Goal: Task Accomplishment & Management: Use online tool/utility

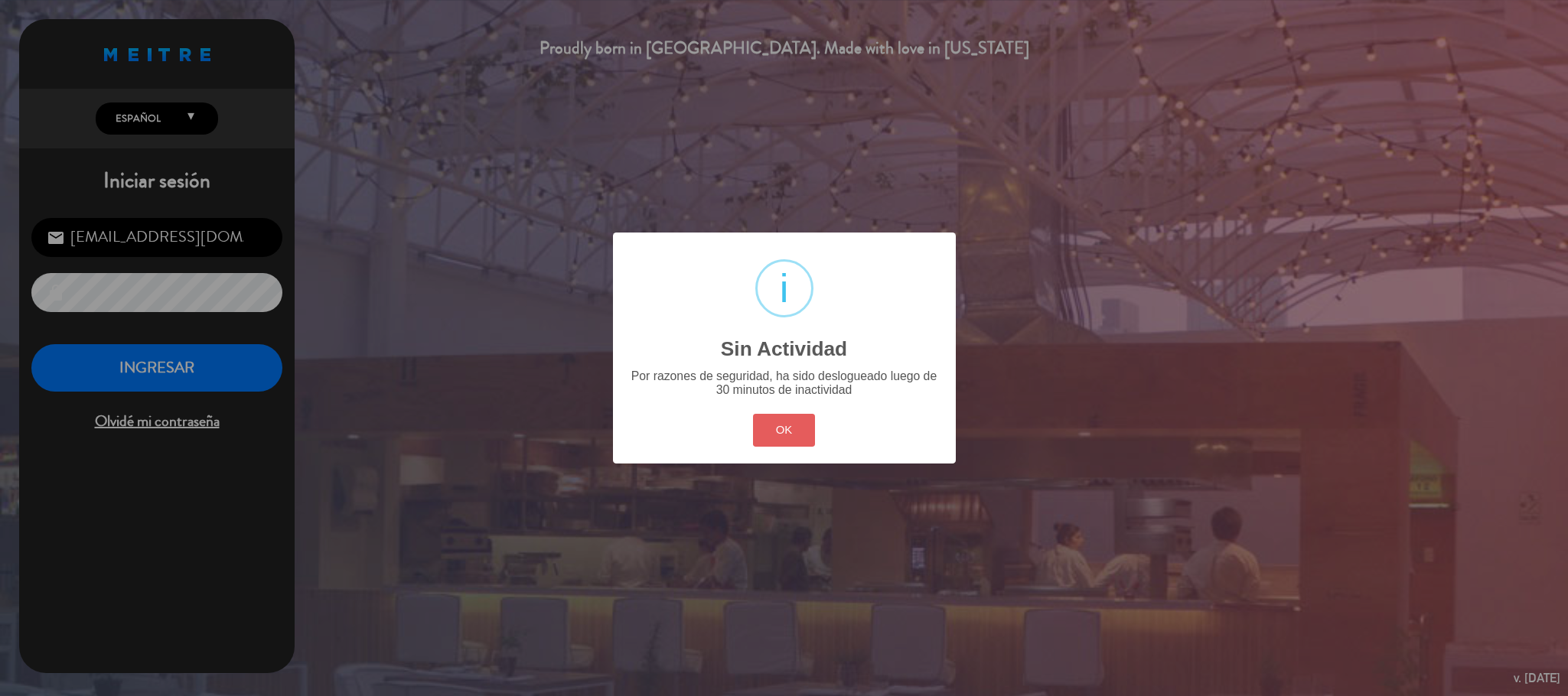
scroll to position [592, 0]
click at [792, 427] on button "OK" at bounding box center [783, 430] width 62 height 33
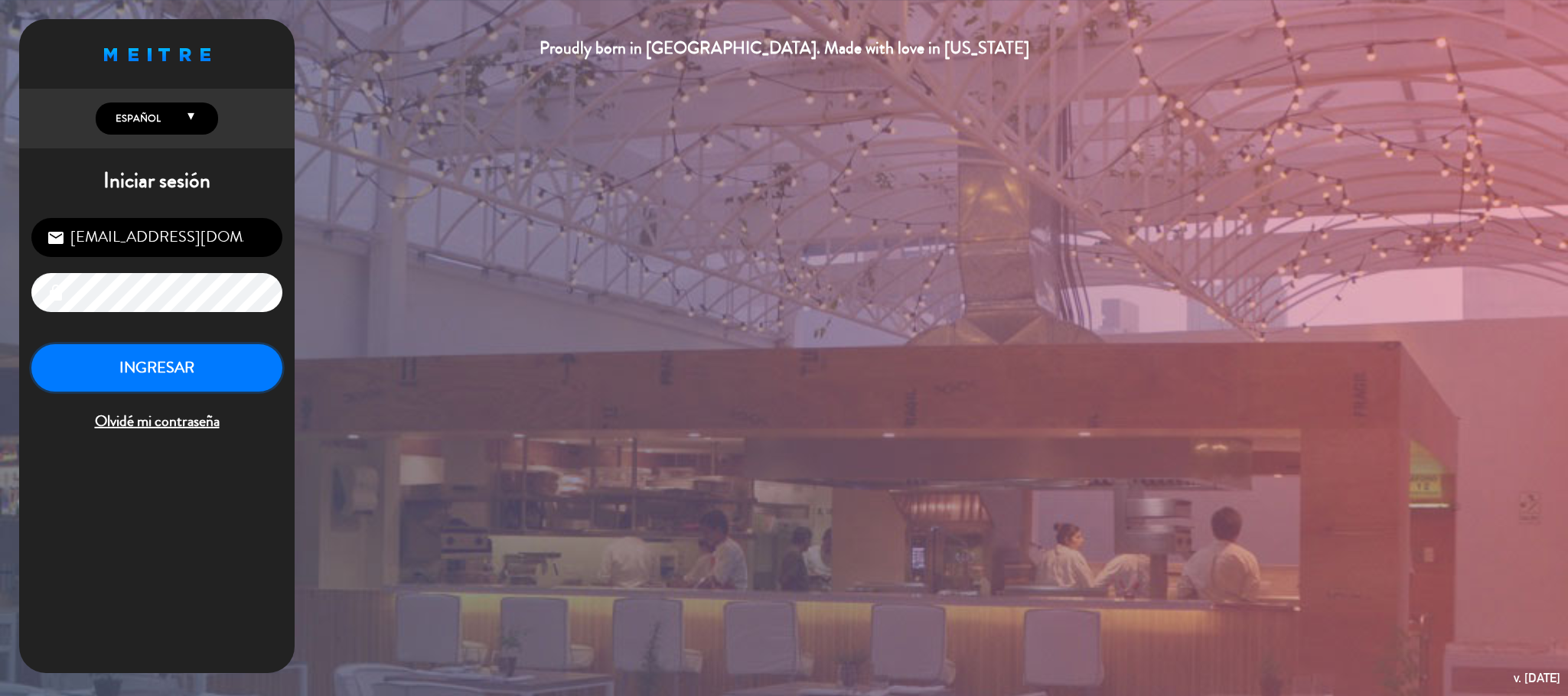
click at [90, 353] on button "INGRESAR" at bounding box center [156, 369] width 251 height 48
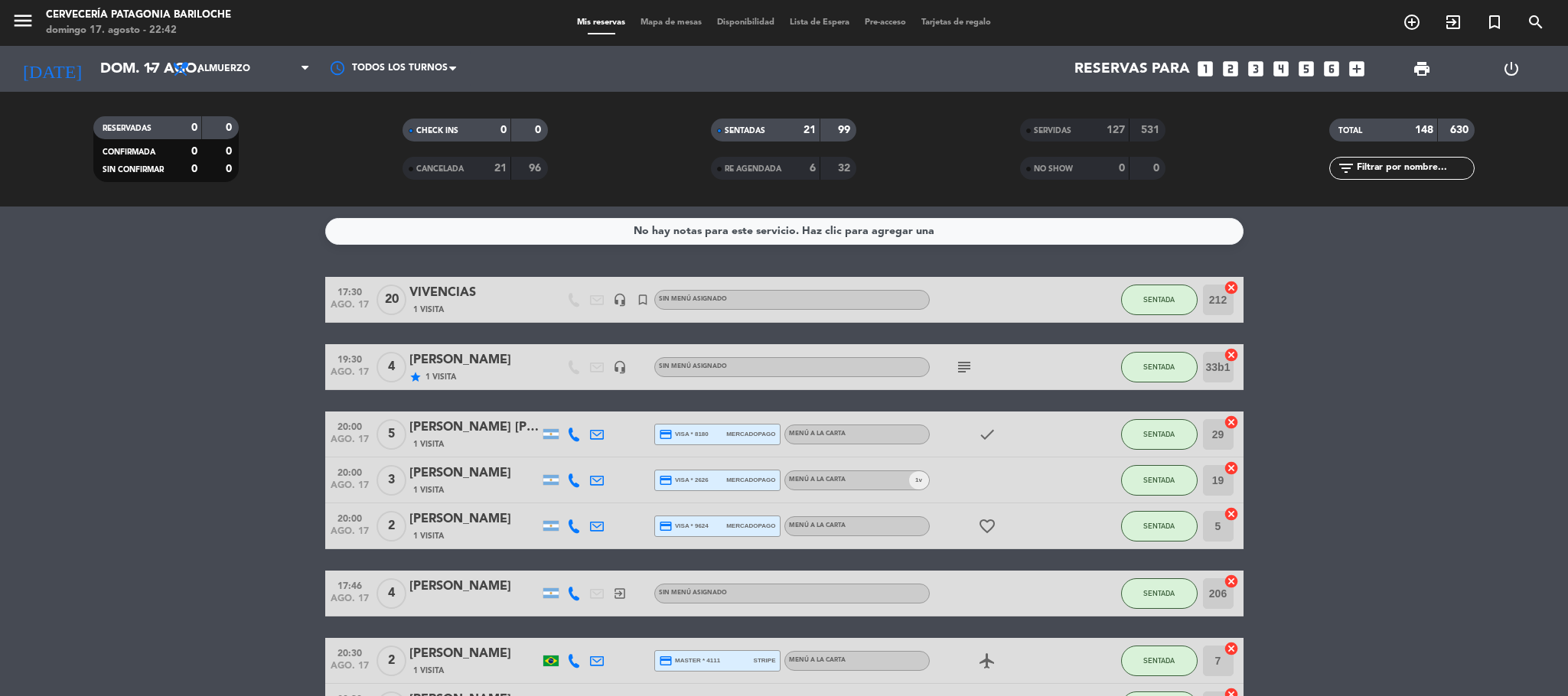
click at [691, 24] on span "Mapa de mesas" at bounding box center [671, 22] width 77 height 8
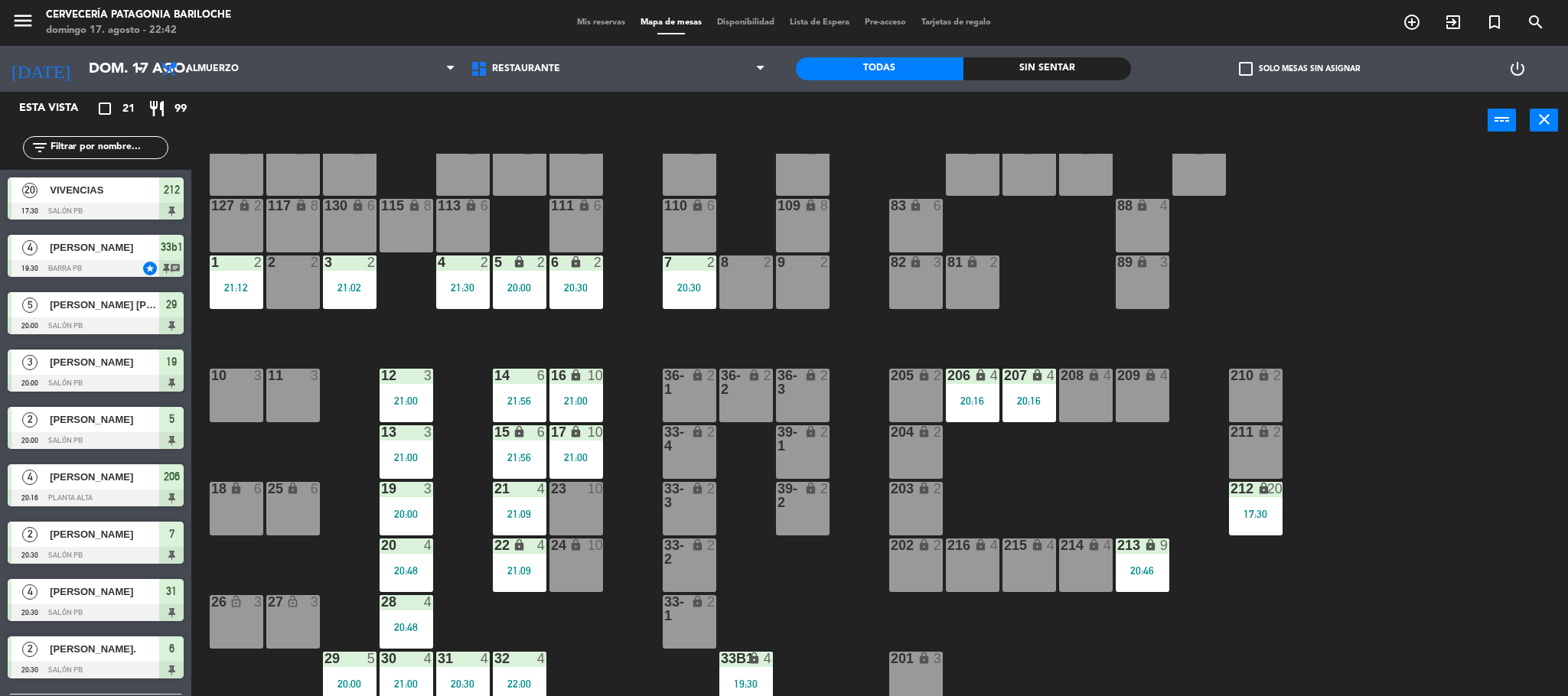
scroll to position [42, 0]
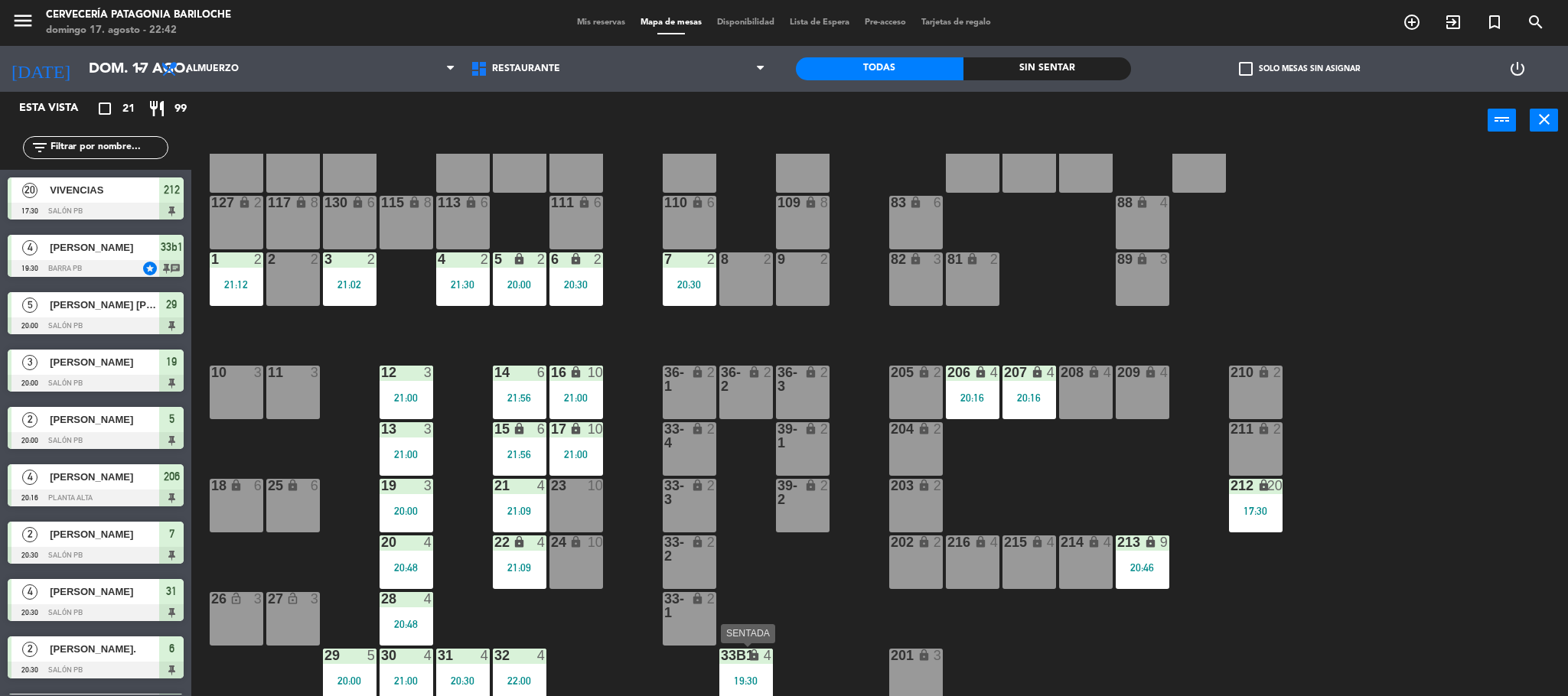
click at [740, 665] on div "33b1 lock 4 19:30" at bounding box center [746, 675] width 54 height 54
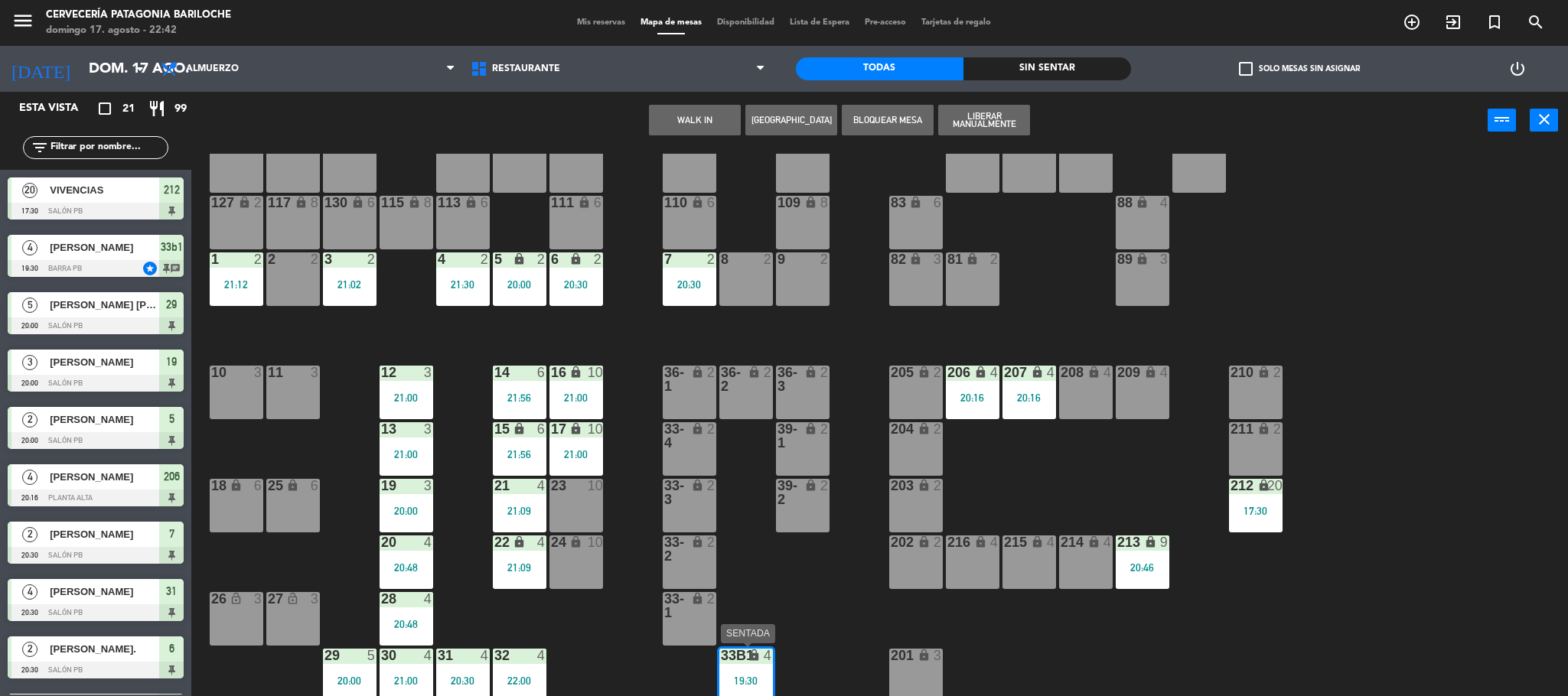
click at [754, 676] on div "19:30" at bounding box center [746, 681] width 54 height 11
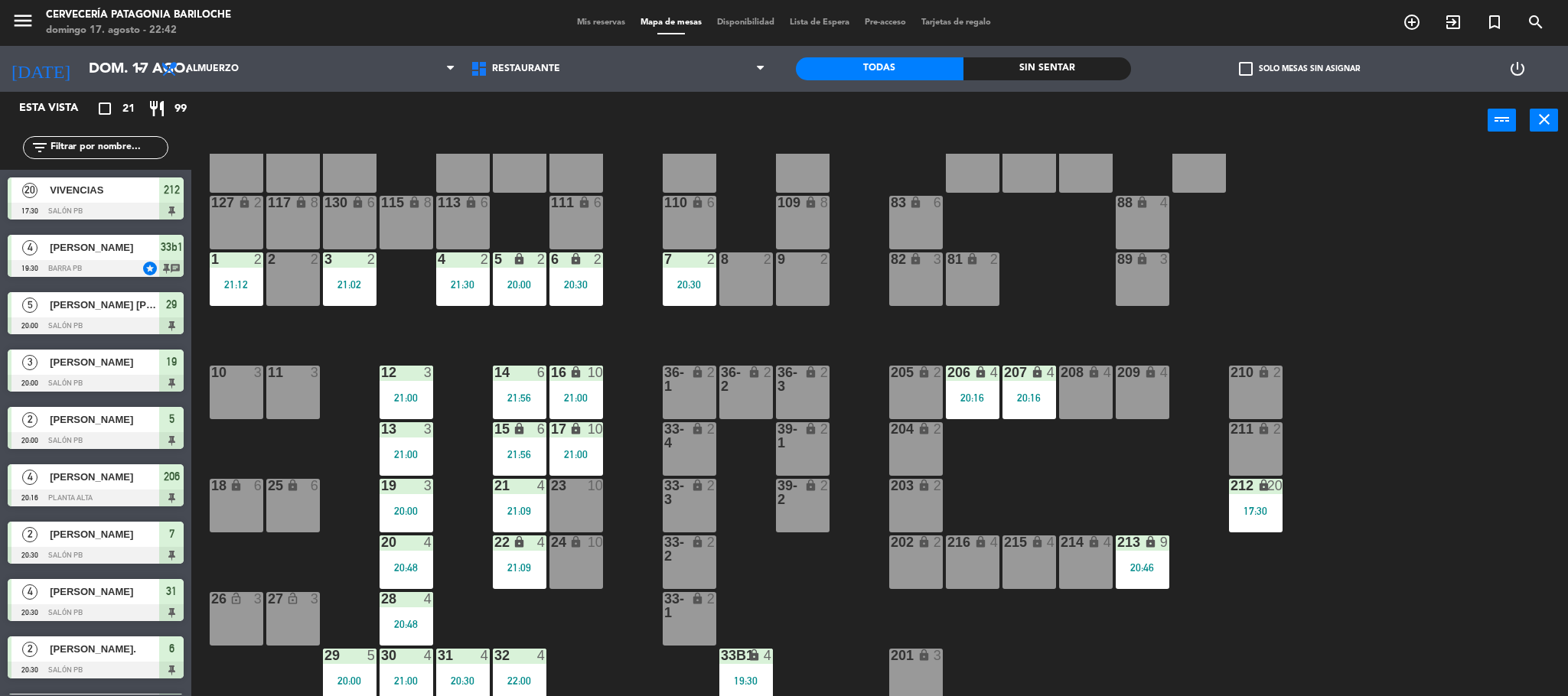
click at [925, 620] on div "101 lock 8 102 lock 8 104 lock 2 105 lock 2 106 lock 2 103 lock 2 107 lock 2 10…" at bounding box center [887, 427] width 1361 height 547
click at [741, 664] on div "33b1 lock 4 19:30" at bounding box center [746, 675] width 54 height 54
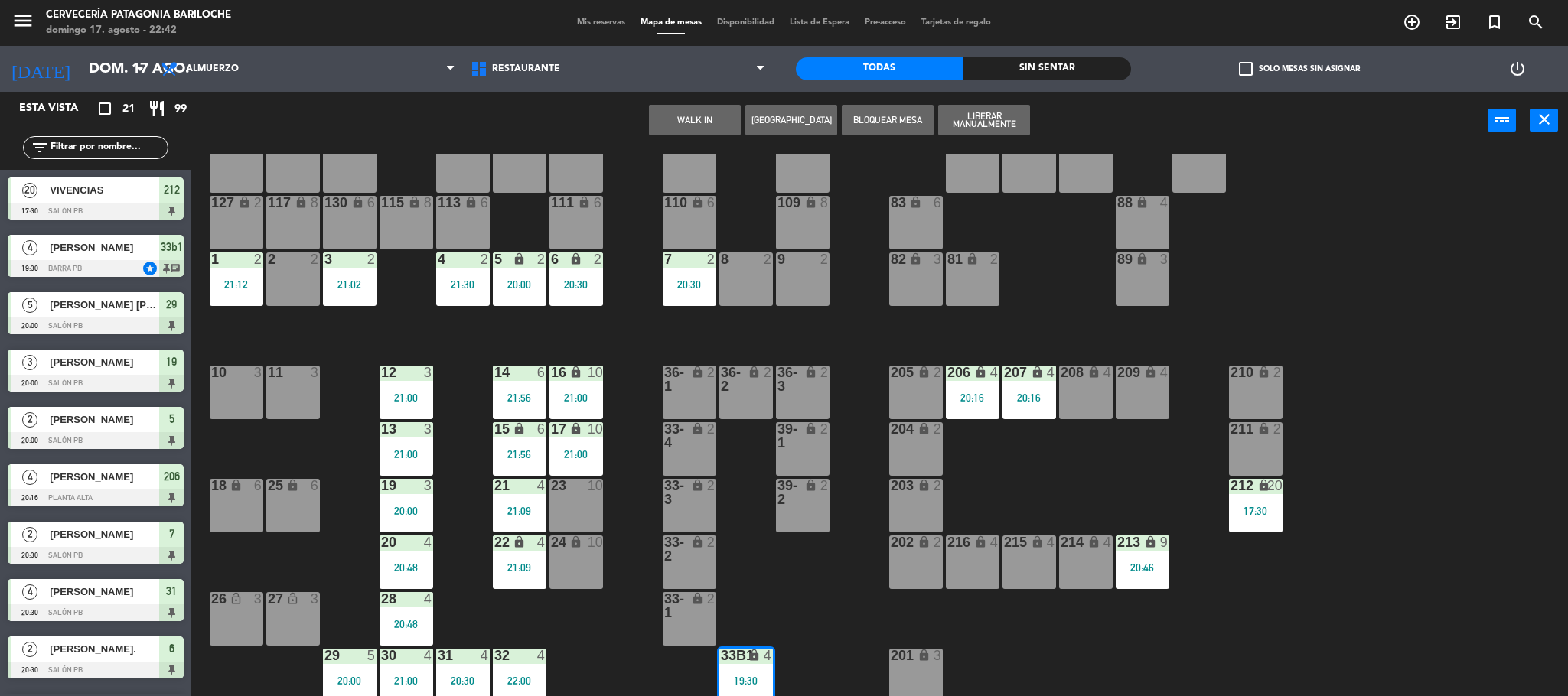
scroll to position [97, 0]
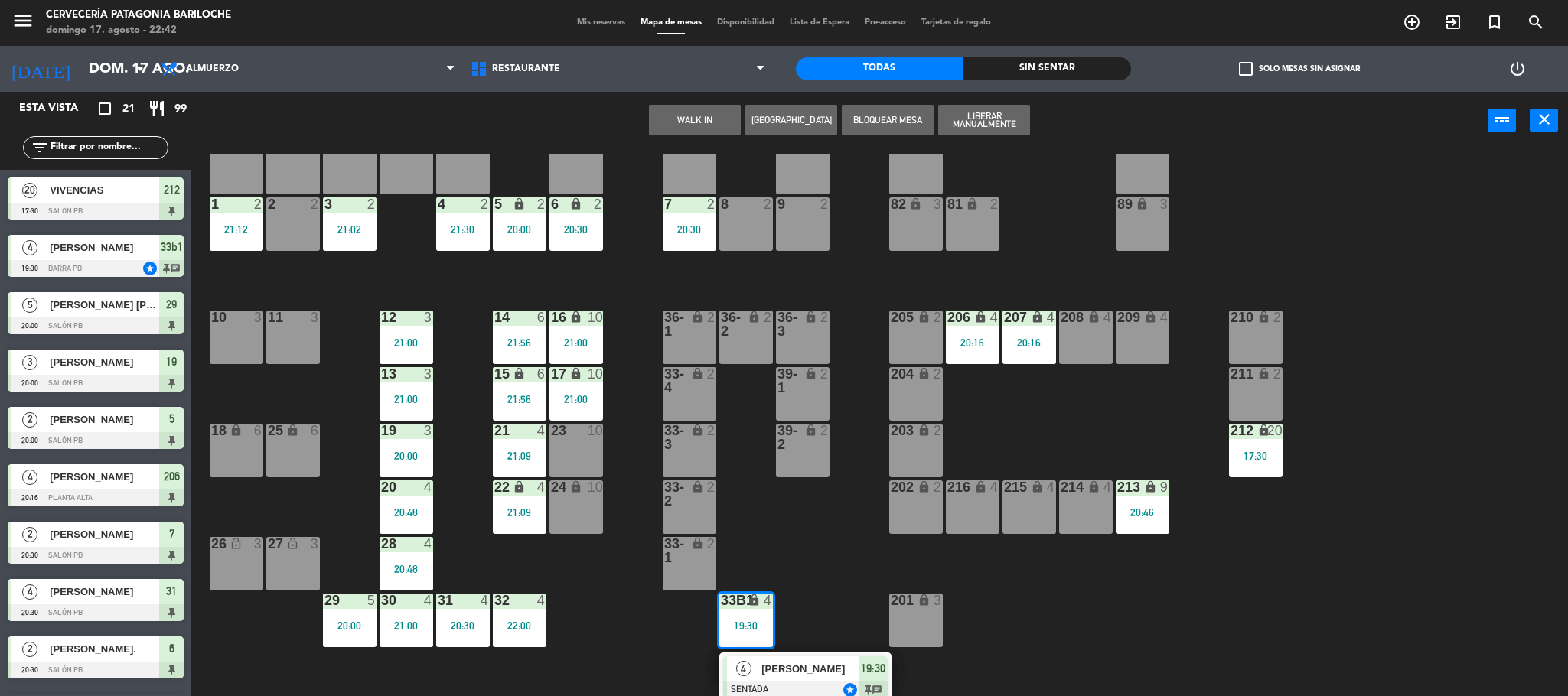
click at [757, 670] on div "4" at bounding box center [743, 668] width 33 height 25
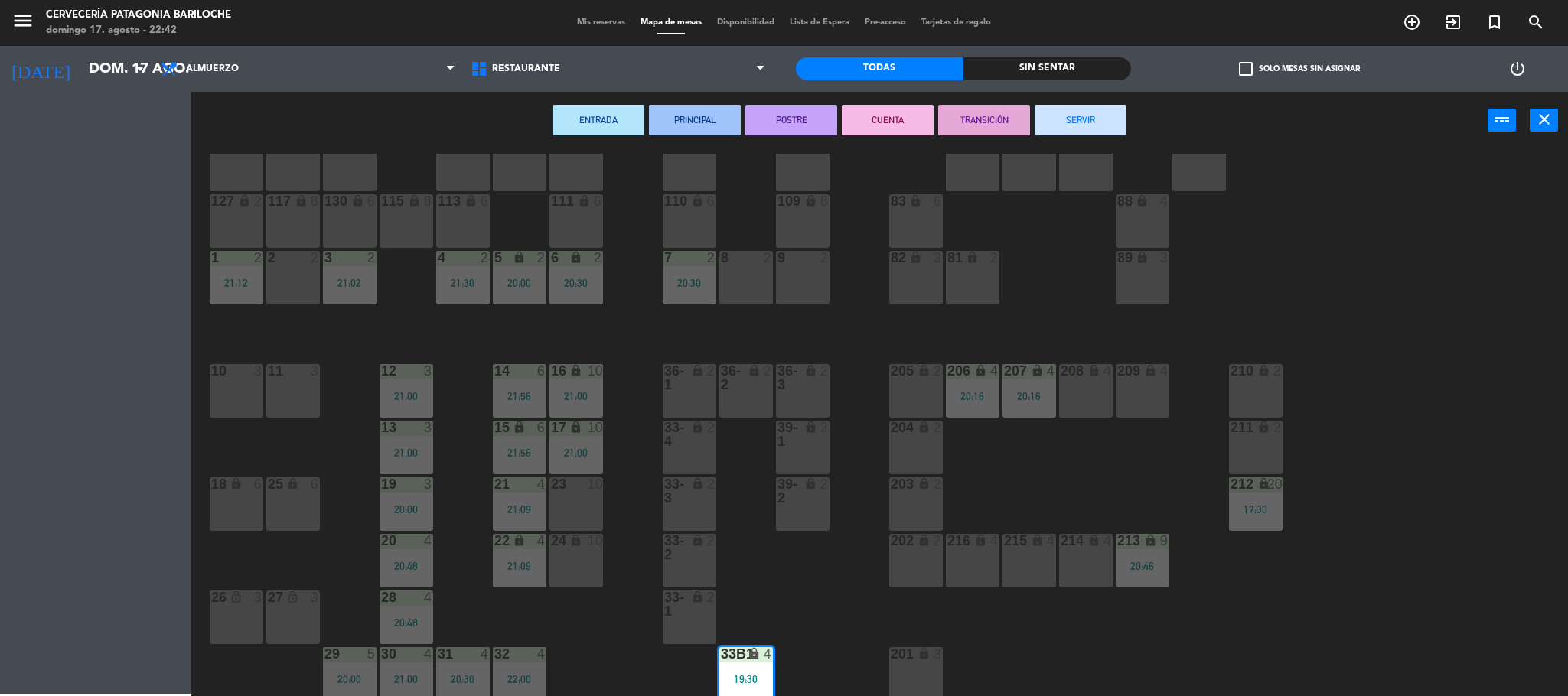
scroll to position [42, 0]
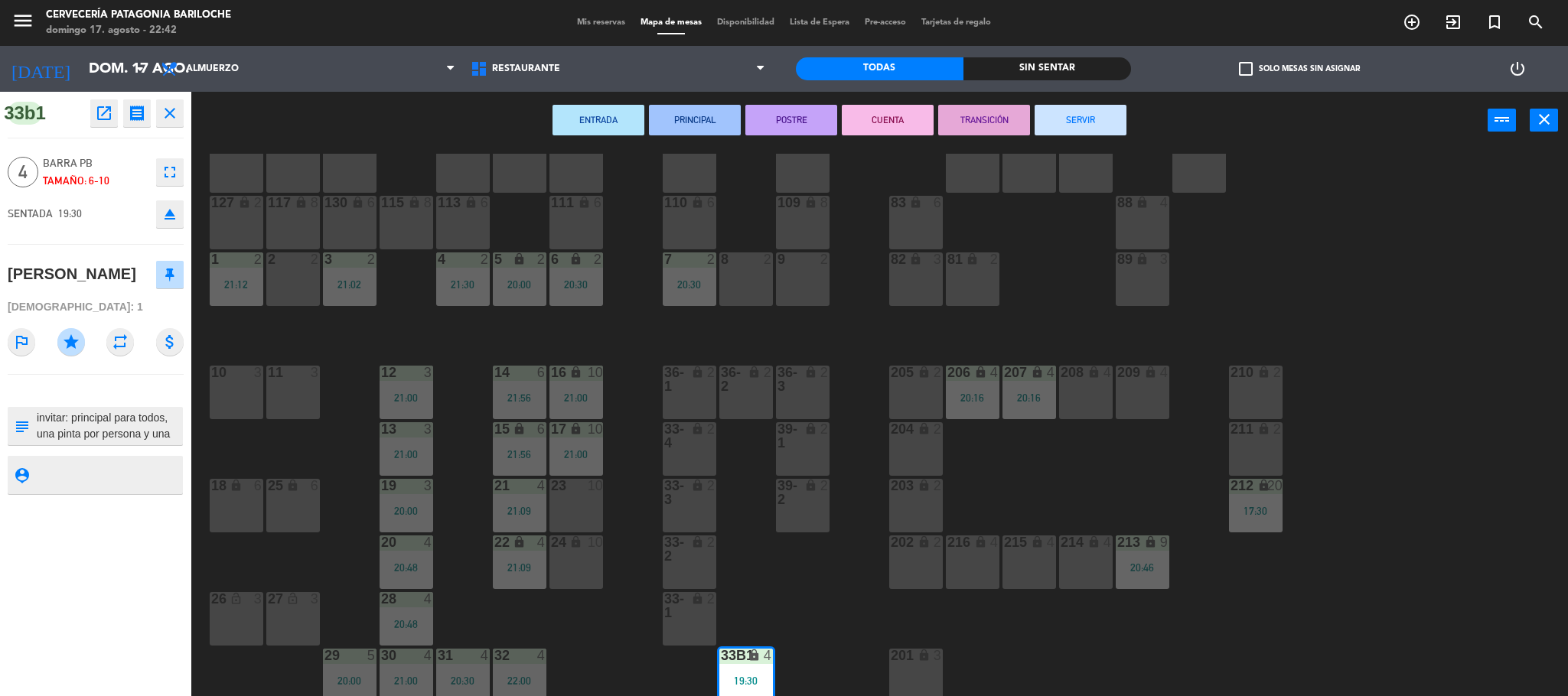
click at [24, 427] on icon "subject" at bounding box center [21, 426] width 17 height 17
click at [97, 120] on icon "open_in_new" at bounding box center [104, 113] width 19 height 19
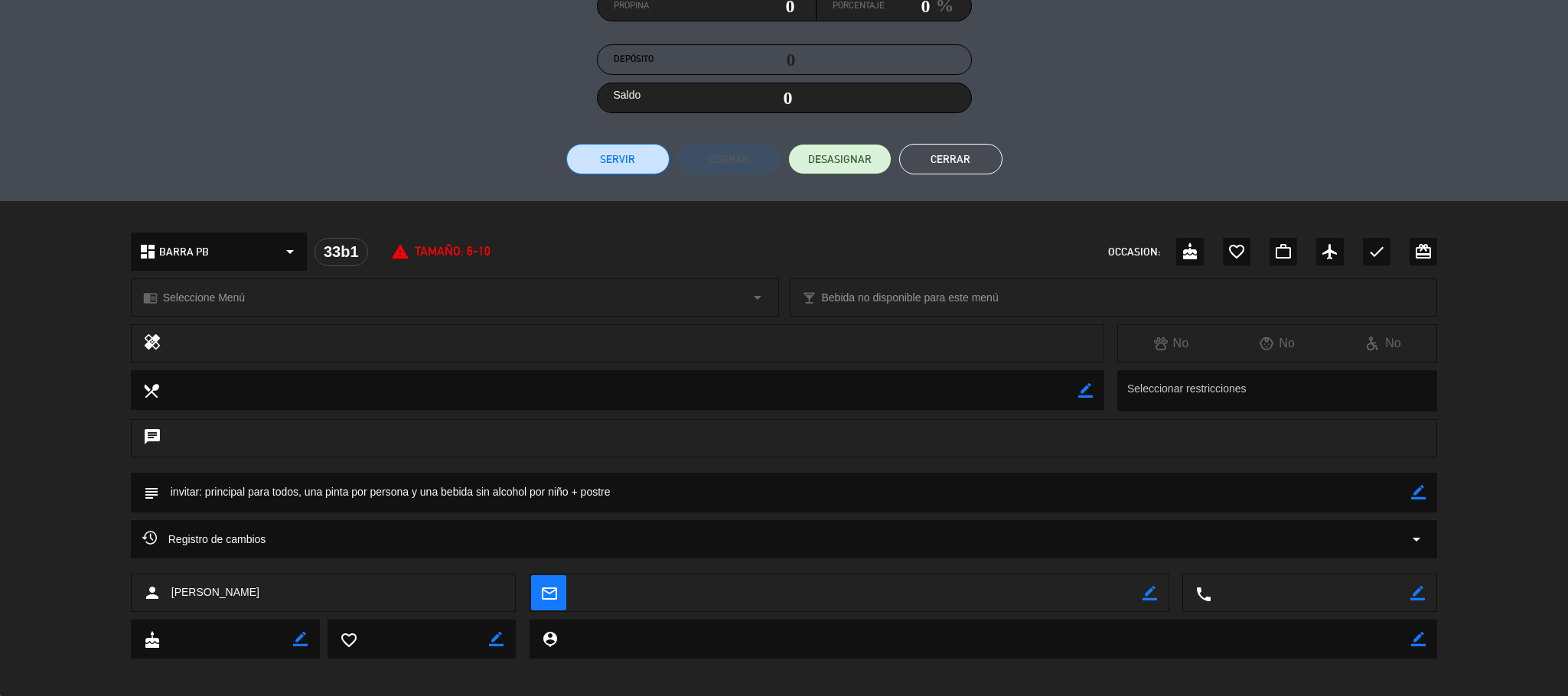
scroll to position [259, 0]
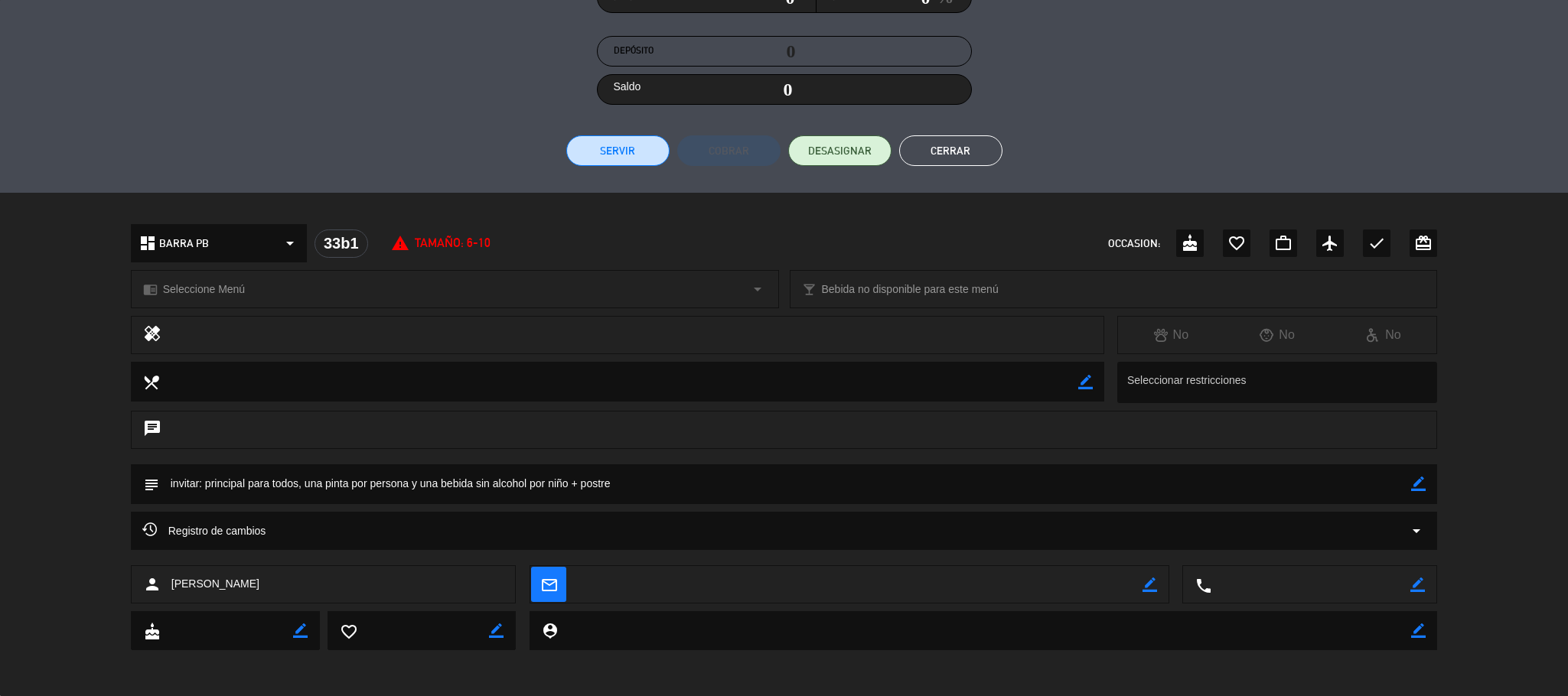
click at [542, 483] on textarea at bounding box center [785, 484] width 1253 height 39
